Goal: Task Accomplishment & Management: Use online tool/utility

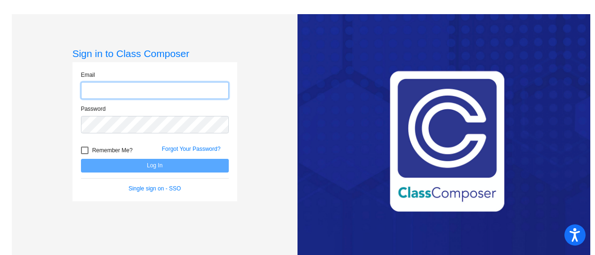
type input "[EMAIL_ADDRESS][DOMAIN_NAME]"
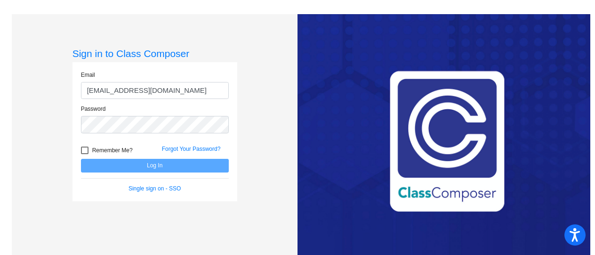
click at [85, 148] on div at bounding box center [85, 150] width 8 height 8
click at [85, 154] on input "Remember Me?" at bounding box center [84, 154] width 0 height 0
checkbox input "true"
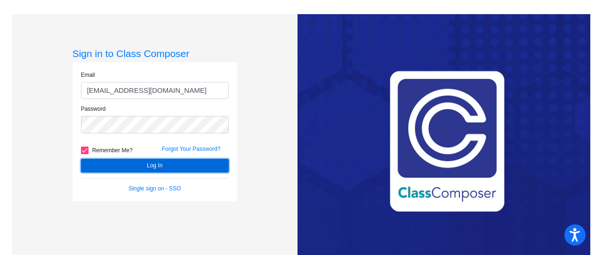
click at [125, 161] on button "Log In" at bounding box center [155, 166] width 148 height 14
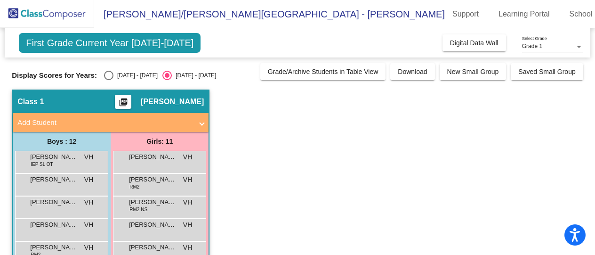
click at [107, 78] on div "Select an option" at bounding box center [108, 75] width 9 height 9
click at [108, 80] on input "[DATE] - [DATE]" at bounding box center [108, 80] width 0 height 0
radio input "true"
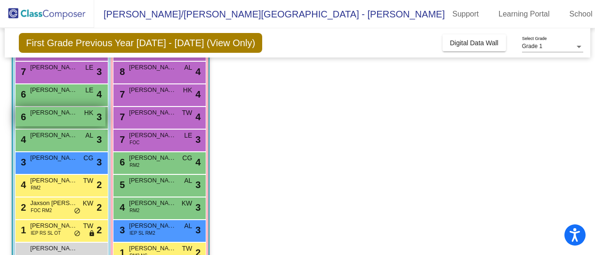
scroll to position [40, 0]
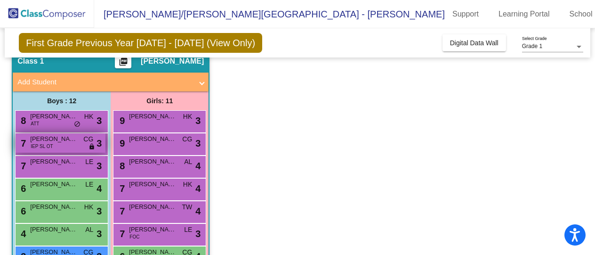
click at [65, 143] on div "7 [PERSON_NAME] IEP SL OT CG lock do_not_disturb_alt 3" at bounding box center [61, 142] width 90 height 19
